Goal: Task Accomplishment & Management: Use online tool/utility

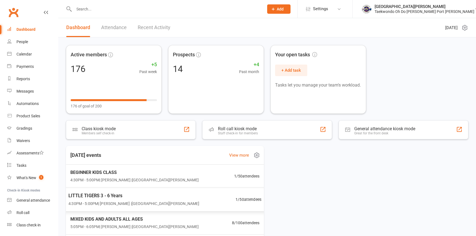
click at [128, 203] on span "4:30PM - 5:00PM | Anita Tippet | Port Kennedy Dojang" at bounding box center [133, 203] width 131 height 6
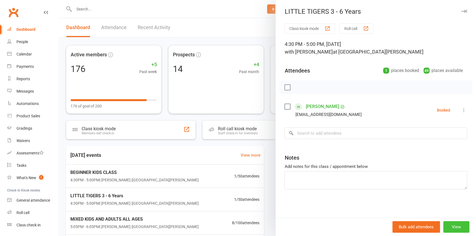
click at [451, 226] on button "View" at bounding box center [456, 227] width 26 height 12
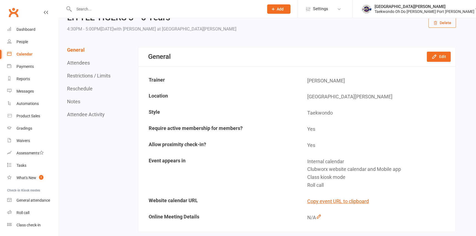
scroll to position [125, 0]
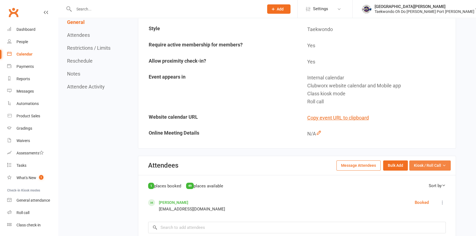
click at [432, 165] on span "Kiosk / Roll Call" at bounding box center [427, 165] width 27 height 6
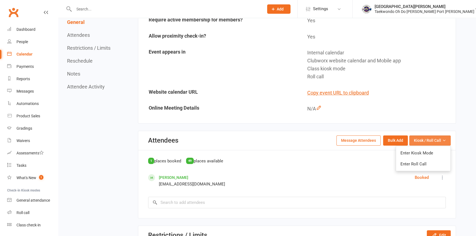
scroll to position [175, 0]
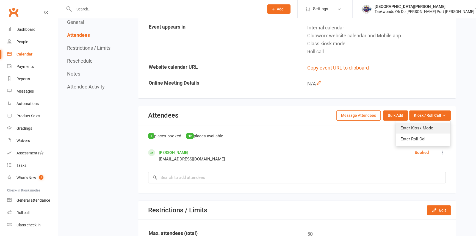
click at [423, 127] on link "Enter Kiosk Mode" at bounding box center [423, 128] width 54 height 11
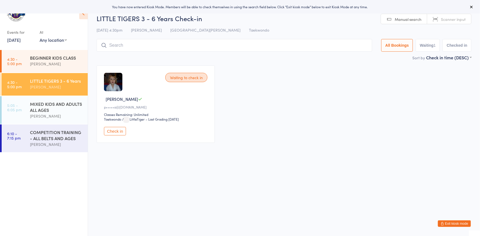
click at [122, 48] on input "search" at bounding box center [233, 45] width 275 height 13
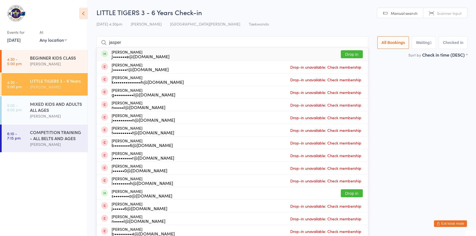
type input "jasper"
click at [341, 54] on button "Drop in" at bounding box center [352, 54] width 22 height 8
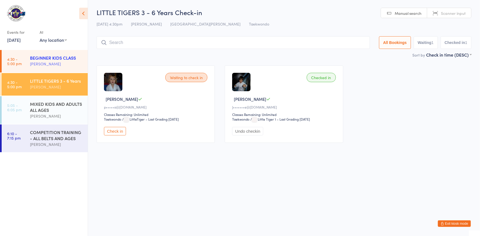
click at [35, 63] on div "[PERSON_NAME]" at bounding box center [56, 64] width 53 height 6
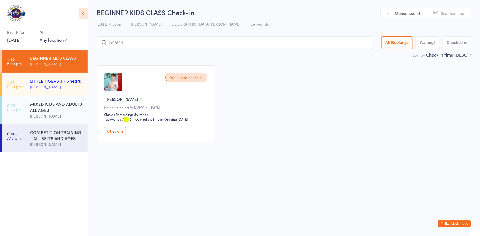
click at [49, 78] on div "LITTLE TIGERS 3 - 6 Years" at bounding box center [56, 81] width 53 height 6
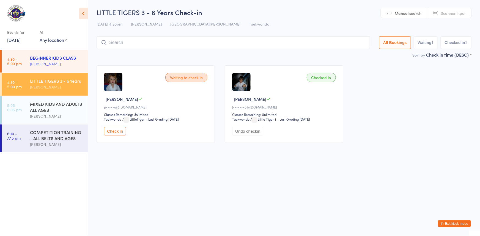
click at [38, 59] on div "BEGINNER KIDS CLASS" at bounding box center [56, 58] width 53 height 6
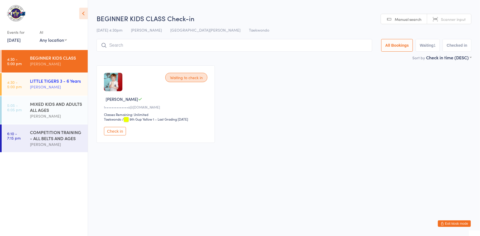
drag, startPoint x: 44, startPoint y: 82, endPoint x: 39, endPoint y: 83, distance: 5.6
click at [44, 82] on div "LITTLE TIGERS 3 - 6 Years" at bounding box center [56, 81] width 53 height 6
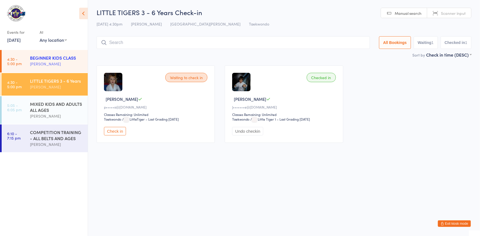
click at [51, 61] on div "[PERSON_NAME]" at bounding box center [56, 64] width 53 height 6
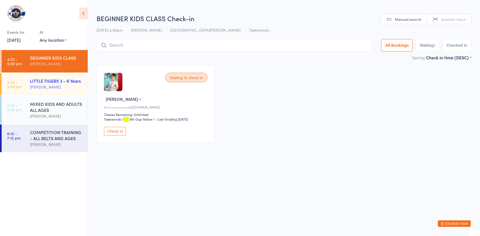
click at [51, 85] on div "[PERSON_NAME]" at bounding box center [56, 87] width 53 height 6
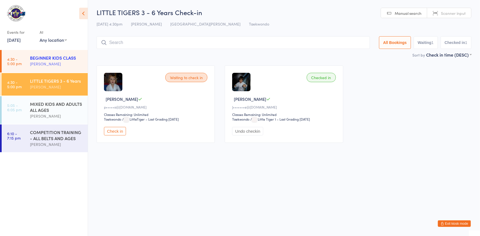
click at [43, 63] on div "[PERSON_NAME]" at bounding box center [56, 64] width 53 height 6
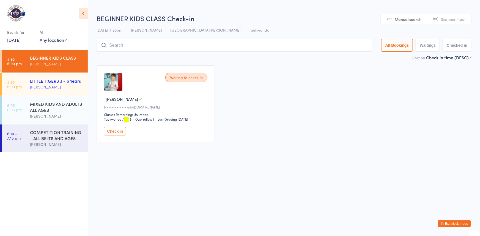
click at [51, 82] on div "LITTLE TIGERS 3 - 6 Years" at bounding box center [56, 81] width 53 height 6
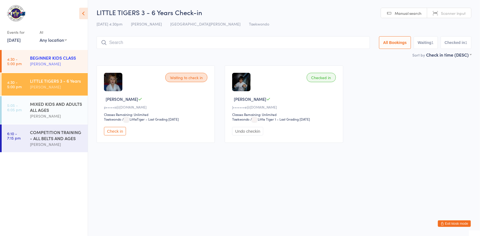
click at [42, 58] on div "BEGINNER KIDS CLASS" at bounding box center [56, 58] width 53 height 6
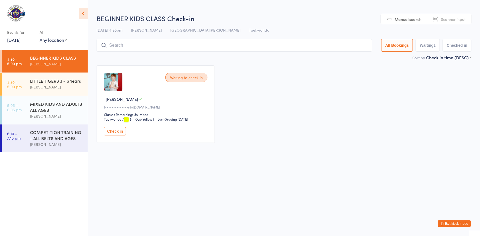
click at [113, 135] on button "Check in" at bounding box center [115, 131] width 22 height 9
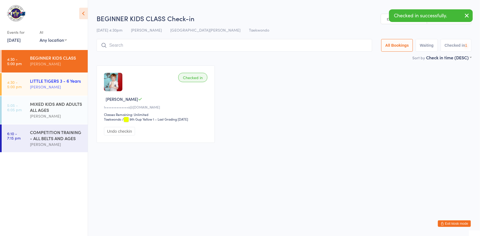
click at [44, 84] on div "[PERSON_NAME]" at bounding box center [56, 87] width 53 height 6
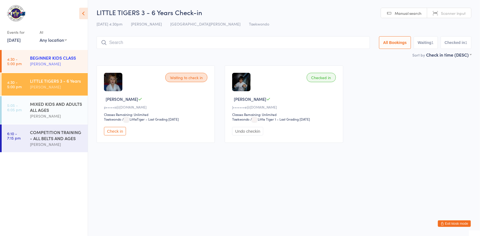
click at [49, 63] on div "[PERSON_NAME]" at bounding box center [56, 64] width 53 height 6
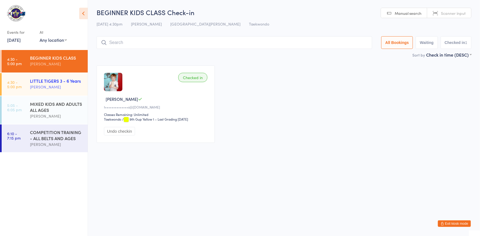
click at [57, 82] on div "LITTLE TIGERS 3 - 6 Years" at bounding box center [56, 81] width 53 height 6
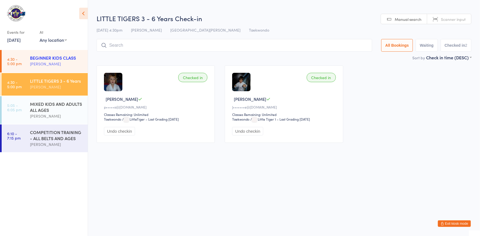
click at [40, 58] on div "BEGINNER KIDS CLASS" at bounding box center [56, 58] width 53 height 6
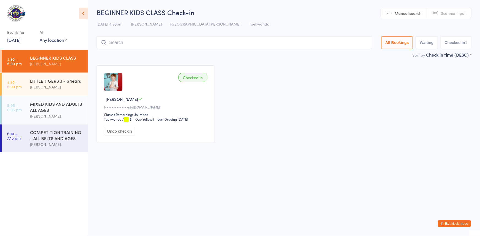
click at [160, 28] on div "10 Sep 4:30pm Anita Tippet Port Kennedy Dojang Taekwondo" at bounding box center [283, 24] width 375 height 9
drag, startPoint x: 46, startPoint y: 85, endPoint x: 58, endPoint y: 83, distance: 12.2
click at [46, 85] on div "Anita Tippet" at bounding box center [56, 87] width 53 height 6
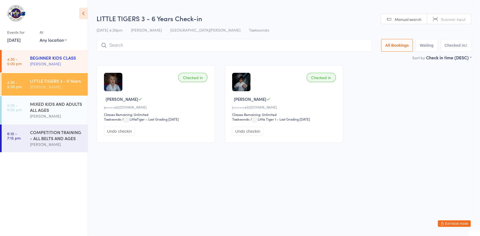
click at [59, 57] on div "BEGINNER KIDS CLASS" at bounding box center [56, 58] width 53 height 6
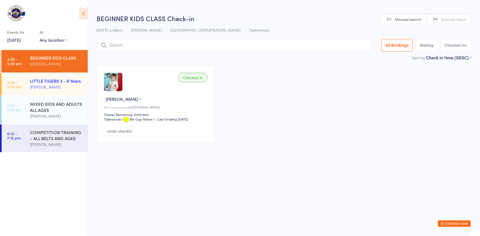
click at [52, 83] on div "LITTLE TIGERS 3 - 6 Years" at bounding box center [56, 81] width 53 height 6
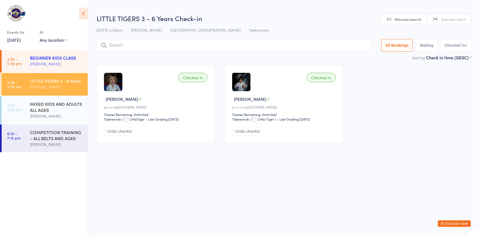
click at [62, 65] on div "Anita Tippet" at bounding box center [56, 64] width 53 height 6
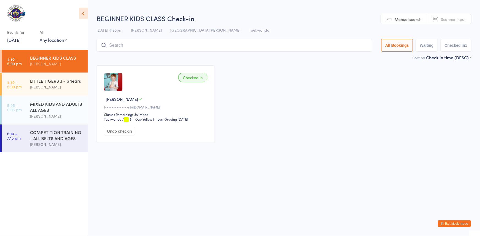
click at [117, 47] on input "search" at bounding box center [233, 45] width 275 height 13
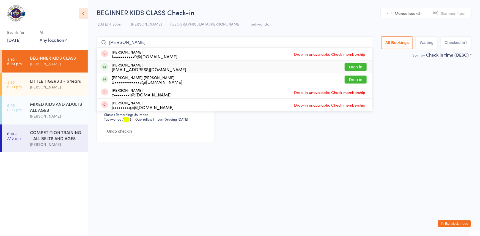
type input "justin"
click at [344, 66] on button "Drop in" at bounding box center [355, 67] width 22 height 8
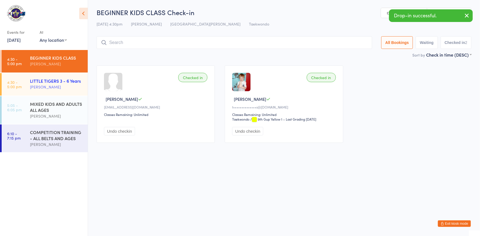
click at [43, 81] on div "LITTLE TIGERS 3 - 6 Years" at bounding box center [56, 81] width 53 height 6
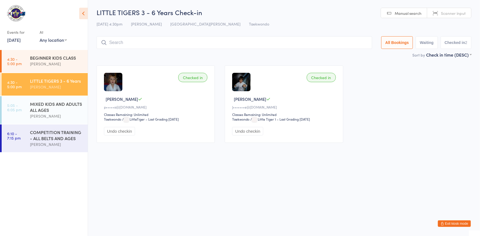
click at [441, 223] on button "Exit kiosk mode" at bounding box center [453, 223] width 33 height 7
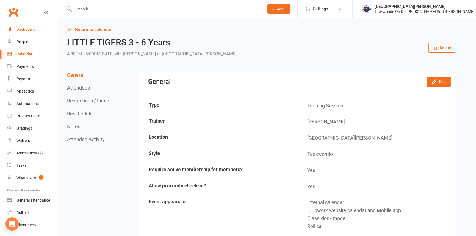
click at [29, 27] on div "Dashboard" at bounding box center [25, 29] width 19 height 4
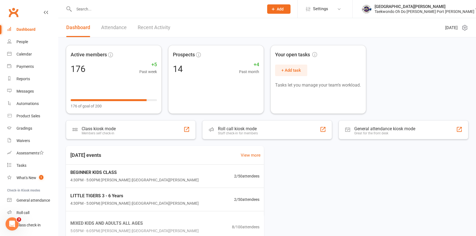
click at [83, 12] on input "text" at bounding box center [166, 9] width 188 height 8
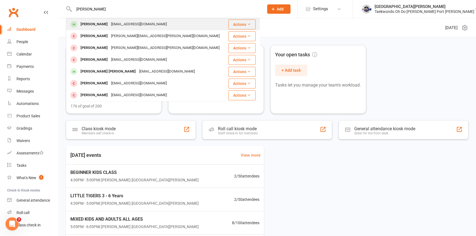
type input "justin"
click at [96, 21] on div "Justin Mulroy" at bounding box center [94, 24] width 31 height 8
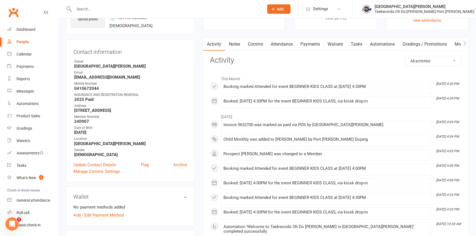
scroll to position [25, 0]
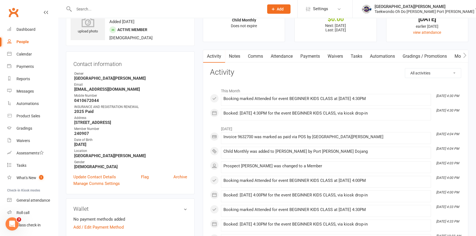
click at [312, 56] on link "Payments" at bounding box center [310, 56] width 27 height 13
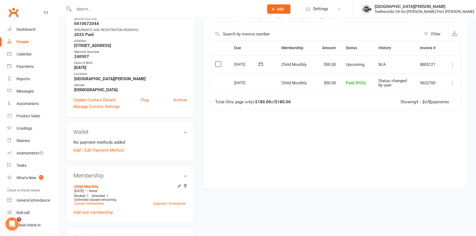
scroll to position [125, 0]
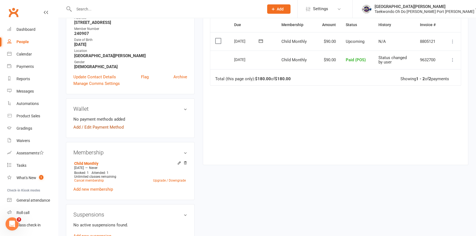
click at [111, 131] on link "Add / Edit Payment Method" at bounding box center [98, 127] width 50 height 7
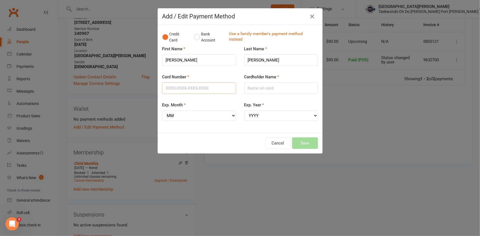
click at [175, 93] on input "Card Number" at bounding box center [199, 88] width 74 height 12
type input "4601841502023114"
click at [259, 90] on input "Cardholder Name" at bounding box center [281, 88] width 74 height 12
type input "Clive Mulroy"
click at [180, 118] on select "MM 01 02 03 04 05 06 07 08 09 10 11 12" at bounding box center [199, 115] width 74 height 10
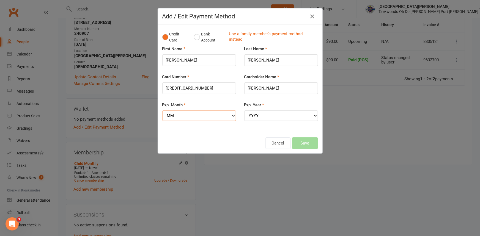
select select "05"
click at [162, 114] on select "MM 01 02 03 04 05 06 07 08 09 10 11 12" at bounding box center [199, 115] width 74 height 10
click at [279, 120] on select "YYYY 2025 2026 2027 2028 2029 2030 2031 2032 2033 2034" at bounding box center [281, 115] width 74 height 10
select select "2028"
click at [244, 114] on select "YYYY 2025 2026 2027 2028 2029 2030 2031 2032 2033 2034" at bounding box center [281, 115] width 74 height 10
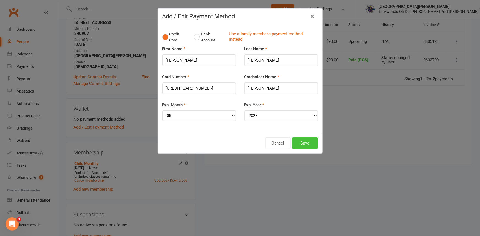
click at [306, 147] on button "Save" at bounding box center [305, 143] width 26 height 12
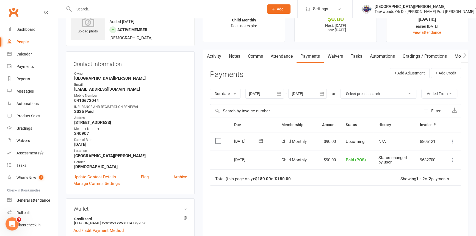
scroll to position [0, 0]
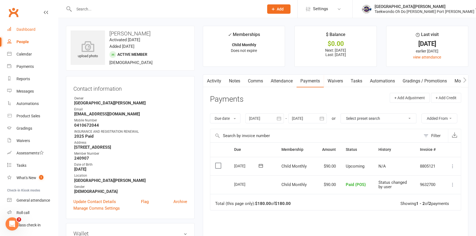
click at [33, 29] on div "Dashboard" at bounding box center [25, 29] width 19 height 4
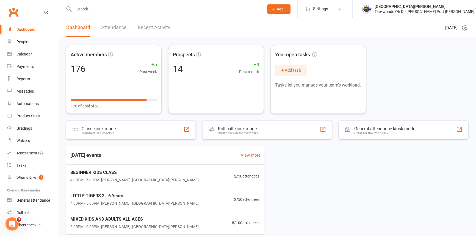
click at [82, 10] on input "text" at bounding box center [166, 9] width 188 height 8
click at [111, 27] on link "Attendance" at bounding box center [114, 27] width 26 height 19
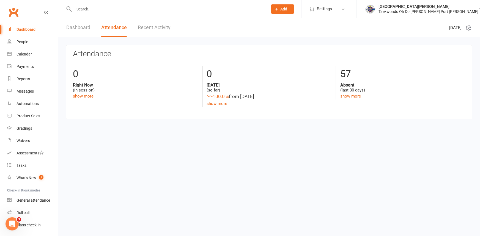
click at [29, 29] on div "Dashboard" at bounding box center [25, 29] width 19 height 4
click at [85, 27] on link "Dashboard" at bounding box center [78, 27] width 24 height 19
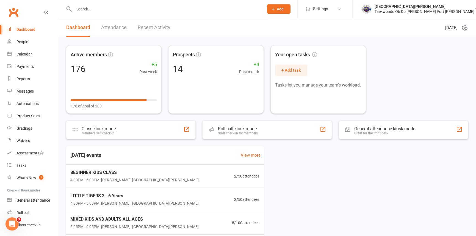
click at [112, 25] on link "Attendance" at bounding box center [114, 27] width 26 height 19
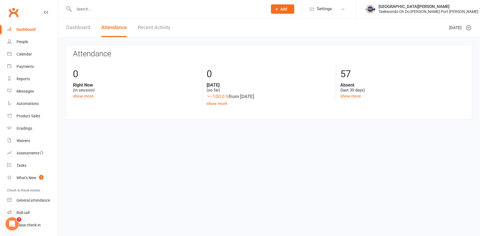
click at [73, 27] on link "Dashboard" at bounding box center [78, 27] width 24 height 19
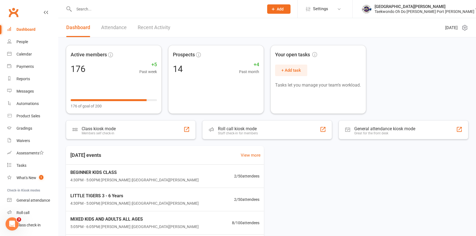
click at [79, 11] on input "text" at bounding box center [166, 9] width 188 height 8
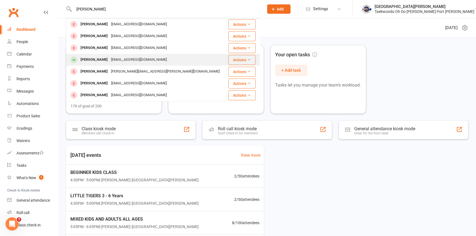
type input "brodie"
click at [91, 60] on div "Brodie Sadler" at bounding box center [94, 60] width 31 height 8
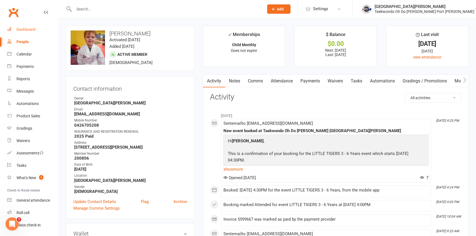
click at [30, 28] on div "Dashboard" at bounding box center [25, 29] width 19 height 4
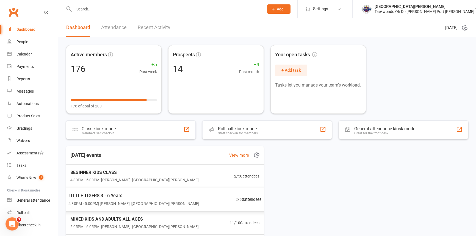
click at [104, 198] on span "LITTLE TIGERS 3 - 6 Years" at bounding box center [133, 195] width 131 height 7
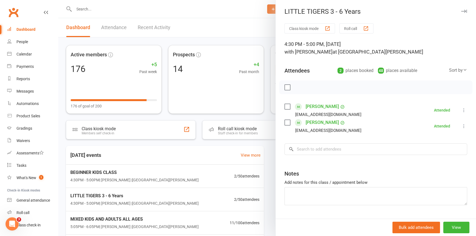
click at [109, 177] on div at bounding box center [267, 118] width 418 height 236
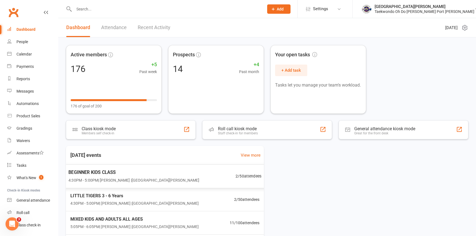
click at [107, 174] on span "BEGINNER KIDS CLASS" at bounding box center [133, 172] width 131 height 7
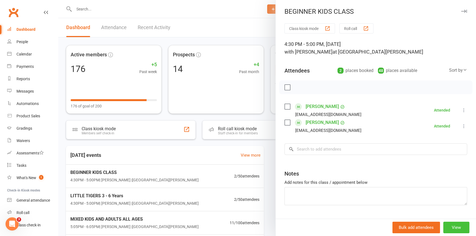
click at [445, 226] on button "View" at bounding box center [456, 228] width 26 height 12
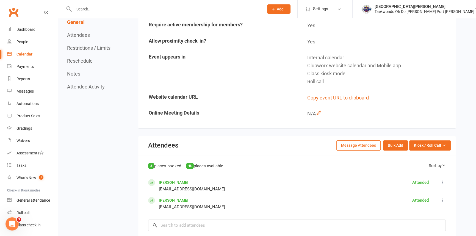
scroll to position [175, 0]
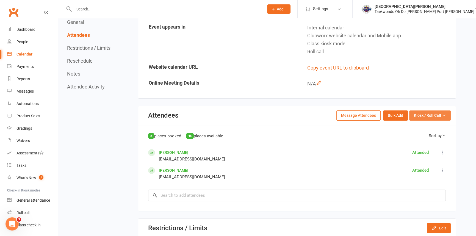
click at [424, 115] on span "Kiosk / Roll Call" at bounding box center [427, 115] width 27 height 6
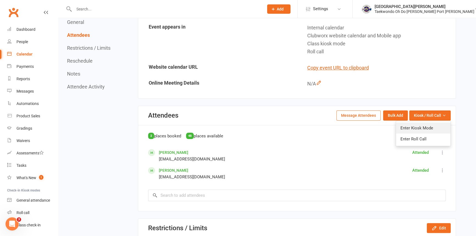
click at [412, 129] on link "Enter Kiosk Mode" at bounding box center [423, 128] width 54 height 11
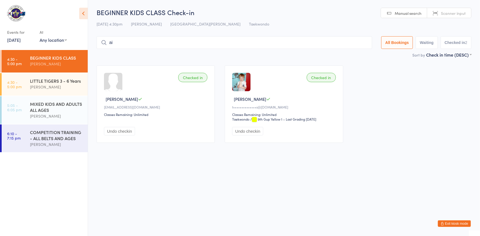
type input "a"
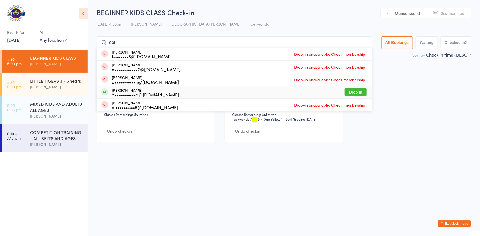
type input "del"
click at [344, 90] on button "Drop in" at bounding box center [355, 92] width 22 height 8
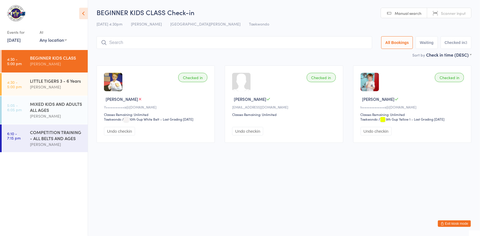
drag, startPoint x: 448, startPoint y: 224, endPoint x: 411, endPoint y: 217, distance: 37.7
click at [448, 223] on button "Exit kiosk mode" at bounding box center [453, 223] width 33 height 7
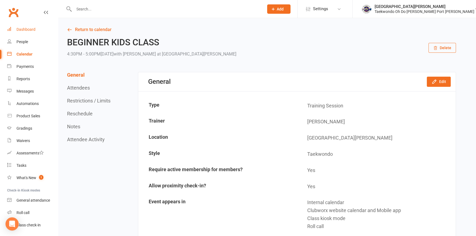
click at [26, 28] on div "Dashboard" at bounding box center [25, 29] width 19 height 4
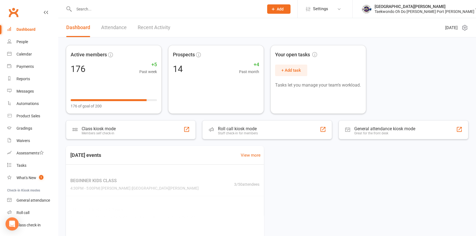
click at [79, 11] on input "text" at bounding box center [166, 9] width 188 height 8
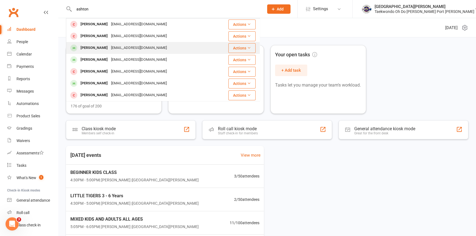
type input "ashton"
click at [94, 48] on div "[PERSON_NAME]" at bounding box center [94, 48] width 31 height 8
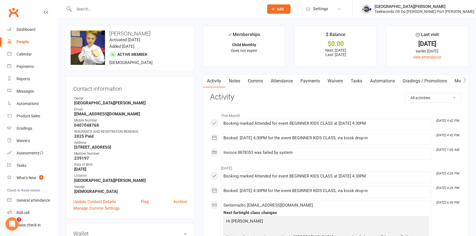
click at [313, 83] on link "Payments" at bounding box center [310, 81] width 27 height 13
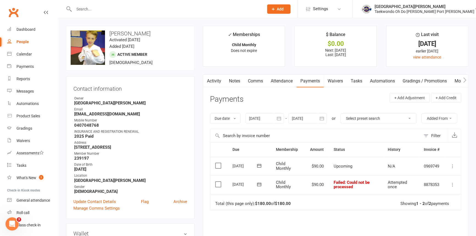
click at [235, 81] on link "Notes" at bounding box center [234, 81] width 19 height 13
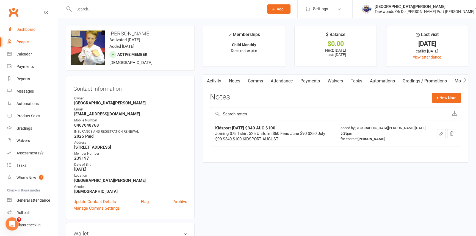
click at [28, 27] on div "Dashboard" at bounding box center [25, 29] width 19 height 4
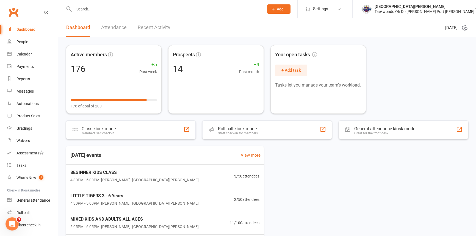
click at [32, 27] on link "Dashboard" at bounding box center [32, 29] width 51 height 12
drag, startPoint x: 25, startPoint y: 27, endPoint x: 21, endPoint y: 31, distance: 6.0
click at [25, 27] on link "Dashboard" at bounding box center [32, 29] width 51 height 12
click at [80, 11] on input "text" at bounding box center [166, 9] width 188 height 8
click at [29, 27] on div "Dashboard" at bounding box center [25, 29] width 19 height 4
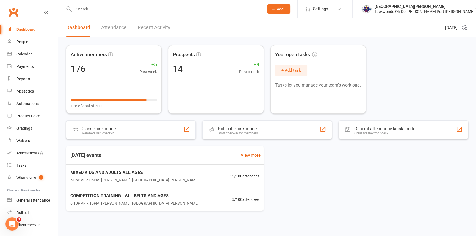
click at [35, 27] on div "Dashboard" at bounding box center [25, 29] width 19 height 4
